Goal: Register for event/course

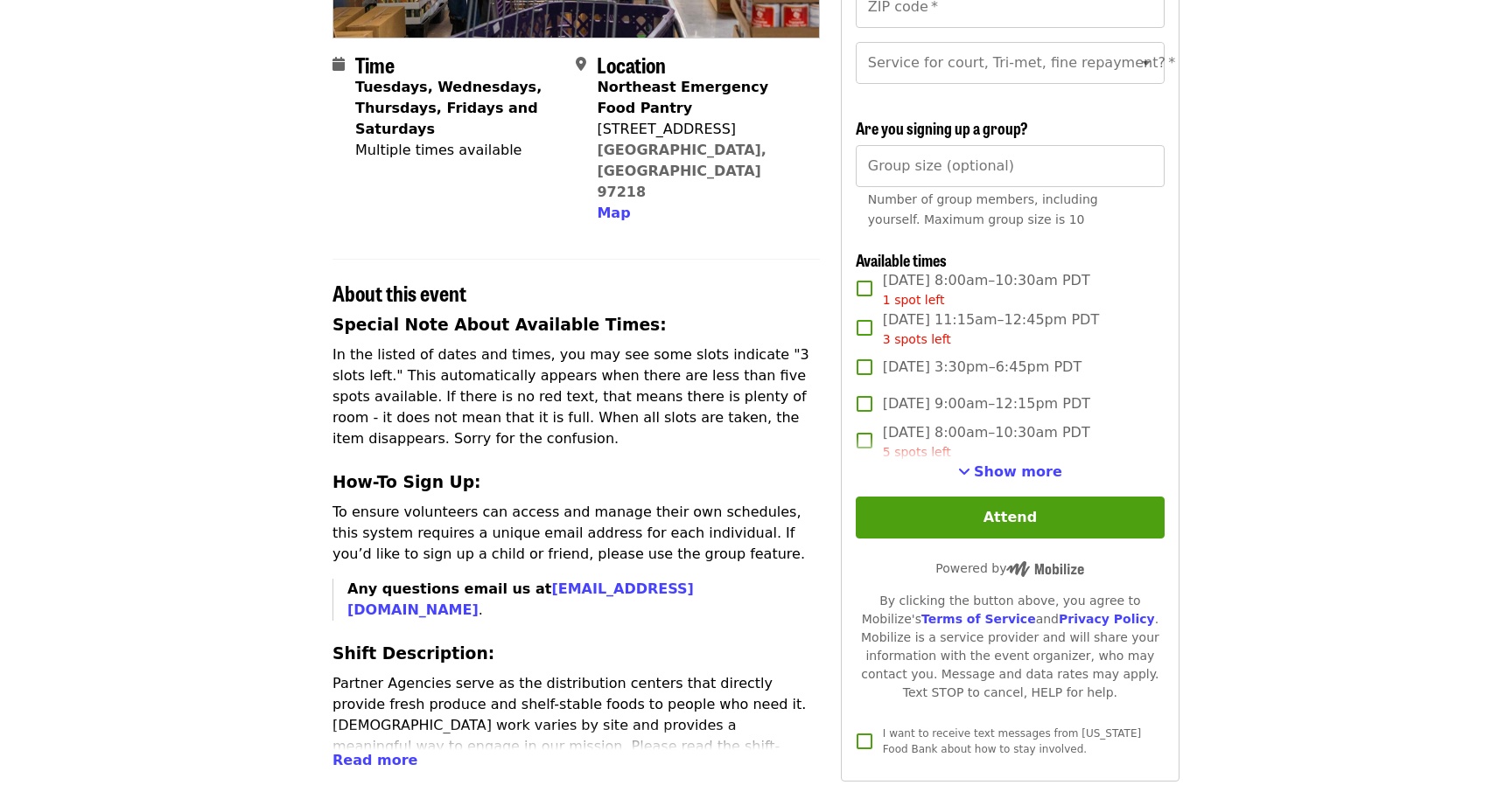
scroll to position [391, 0]
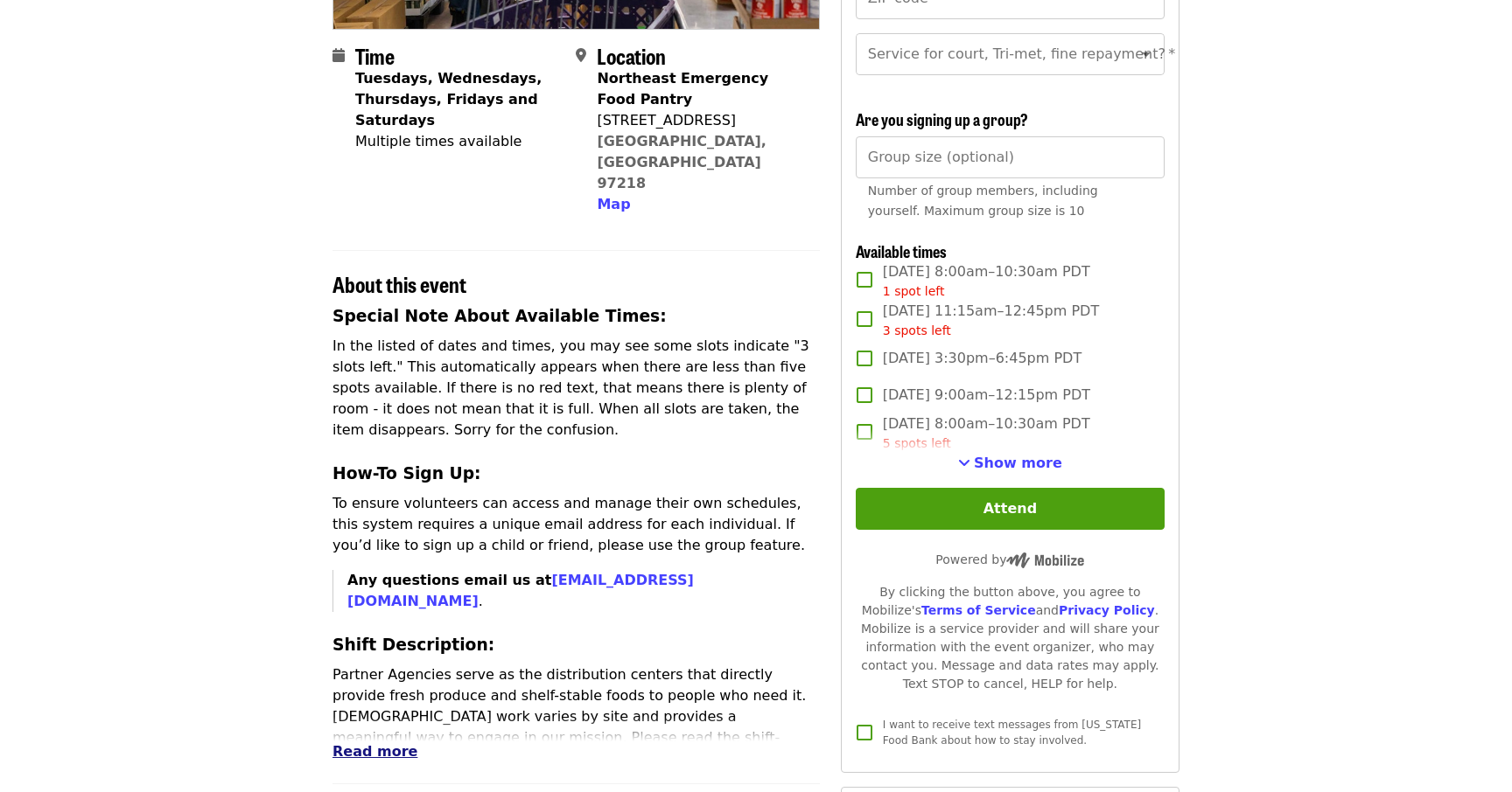
click at [378, 744] on span "Read more" at bounding box center [374, 752] width 84 height 17
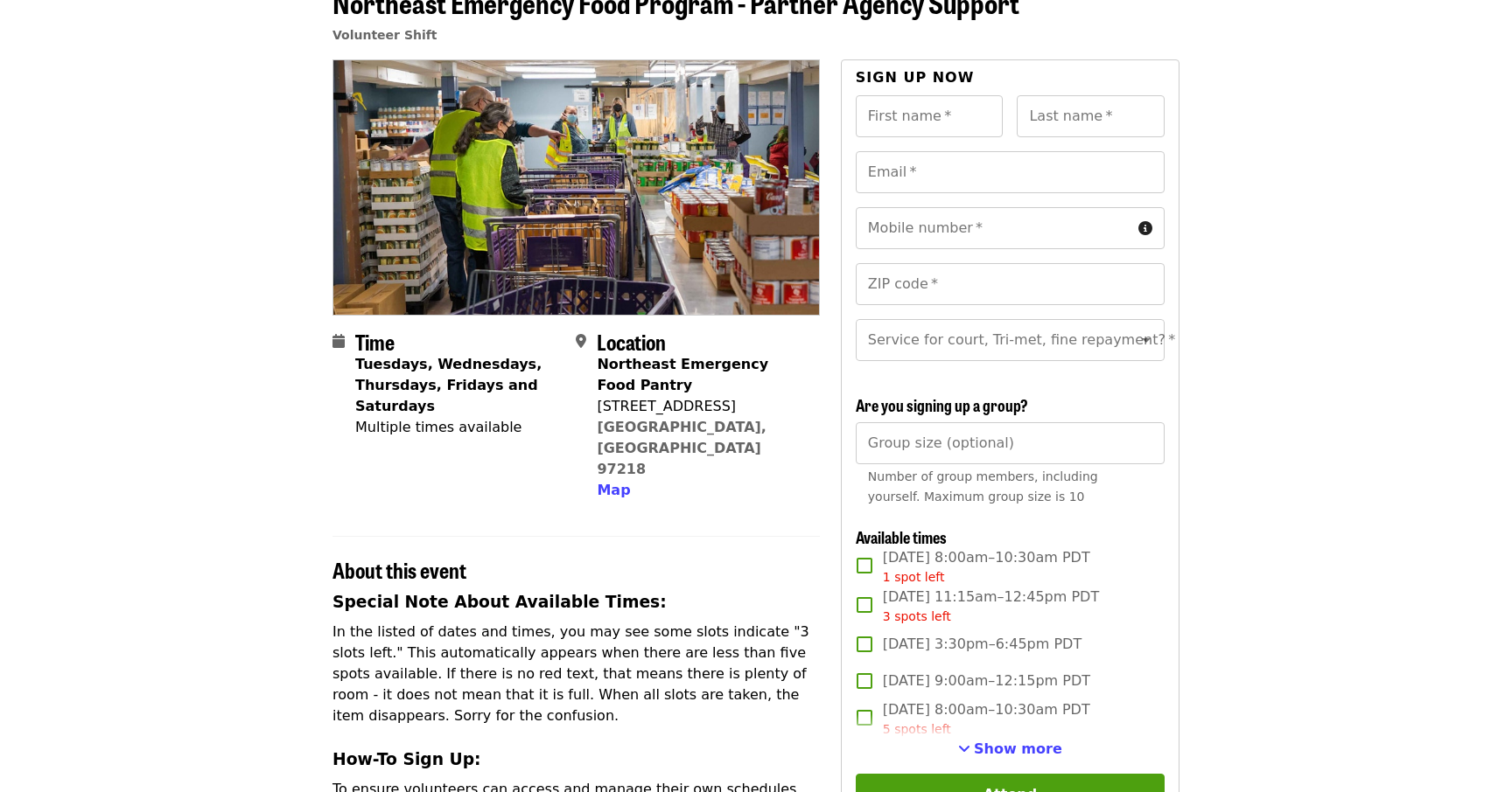
scroll to position [106, 0]
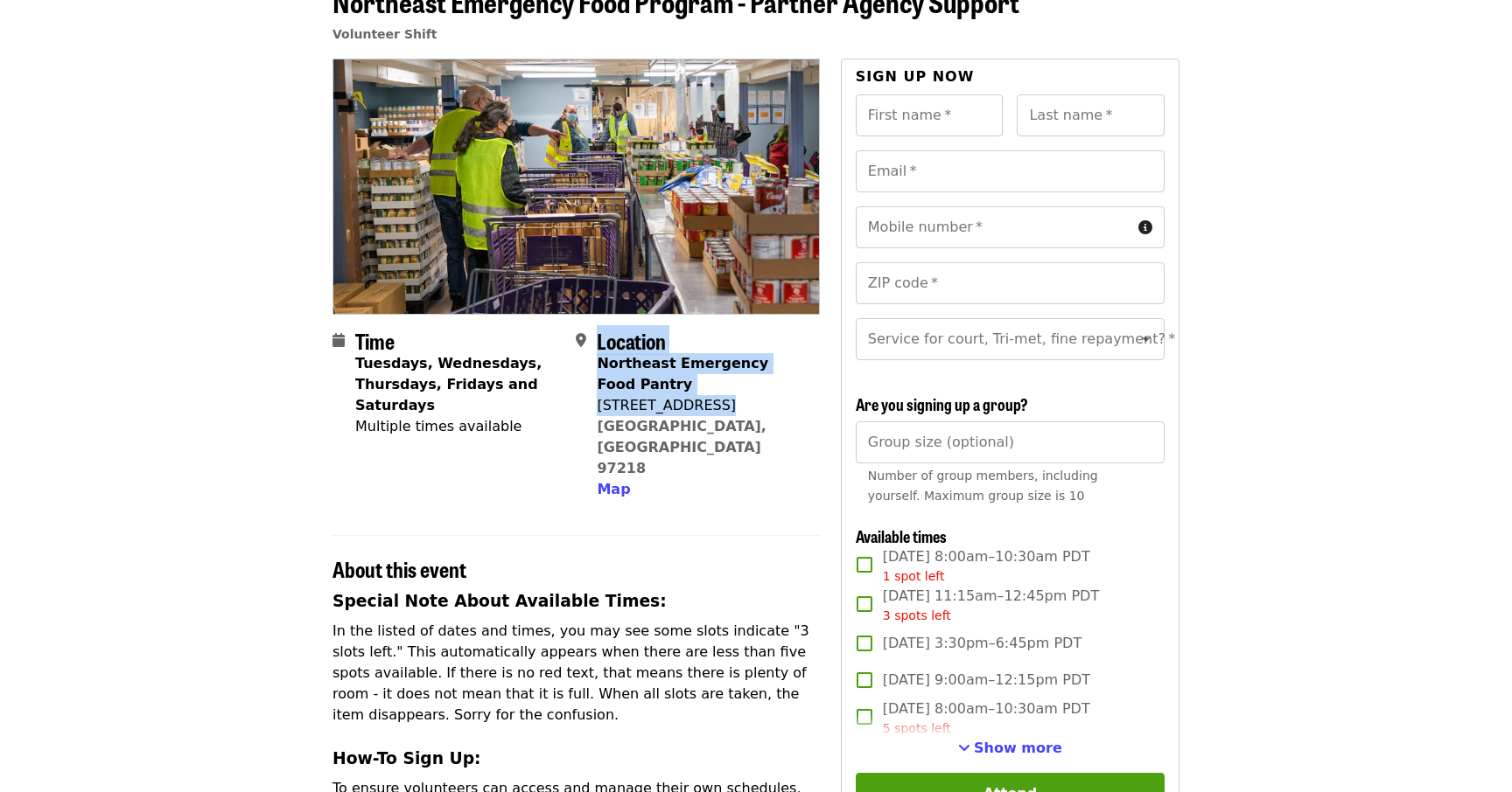
drag, startPoint x: 595, startPoint y: 406, endPoint x: 721, endPoint y: 405, distance: 126.0
click at [720, 406] on div "Location Northeast Emergency Food Pantry 4800 NE 72nd Ave Portland, OR 97218 Map" at bounding box center [690, 415] width 229 height 172
click at [721, 405] on div "4800 NE 72nd Ave" at bounding box center [700, 405] width 208 height 21
drag, startPoint x: 721, startPoint y: 405, endPoint x: 602, endPoint y: 412, distance: 119.2
click at [602, 412] on div "4800 NE 72nd Ave" at bounding box center [700, 405] width 208 height 21
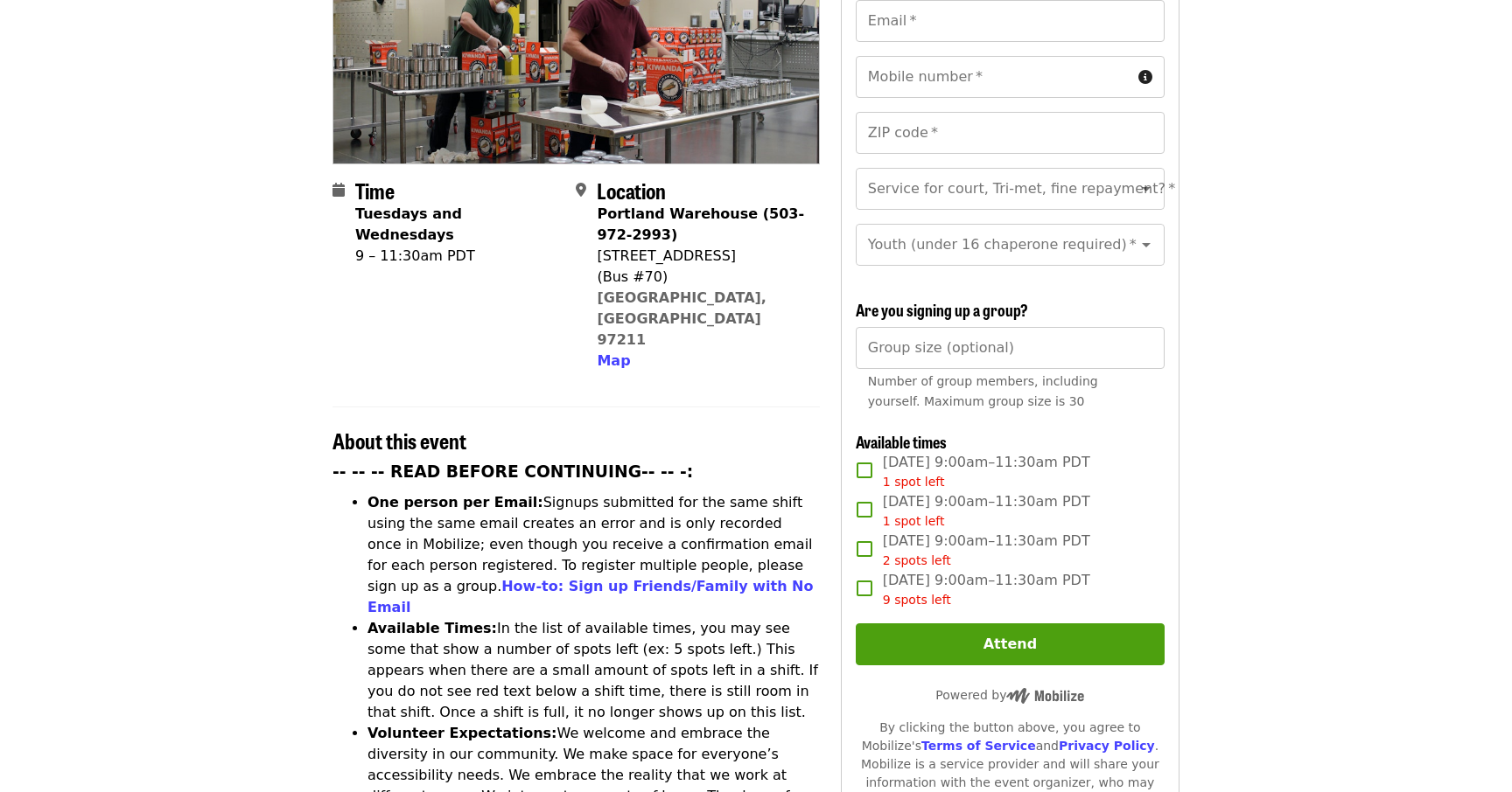
scroll to position [290, 0]
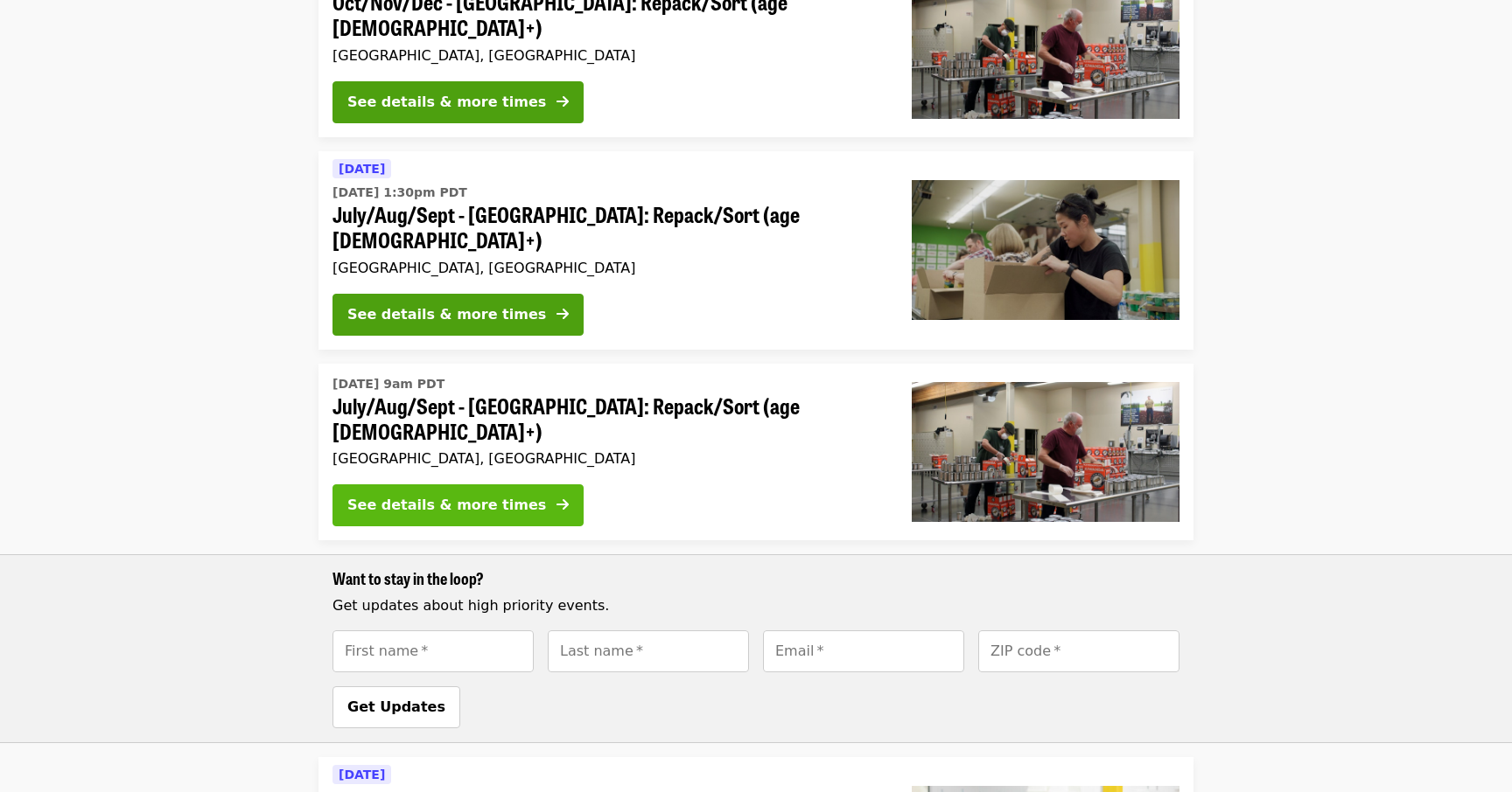
click at [468, 495] on div "See details & more times" at bounding box center [446, 505] width 199 height 21
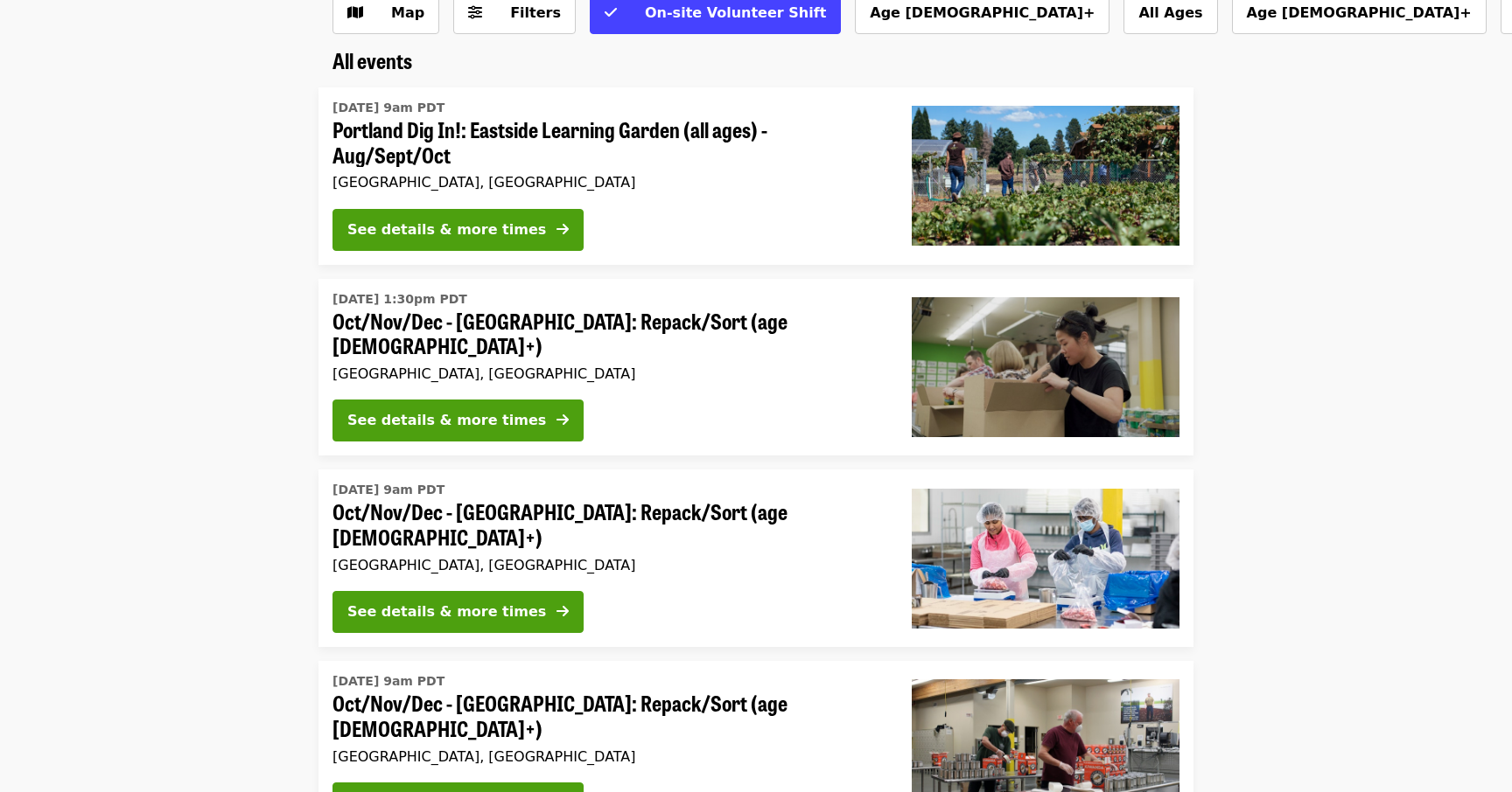
scroll to position [115, 0]
